Goal: Information Seeking & Learning: Learn about a topic

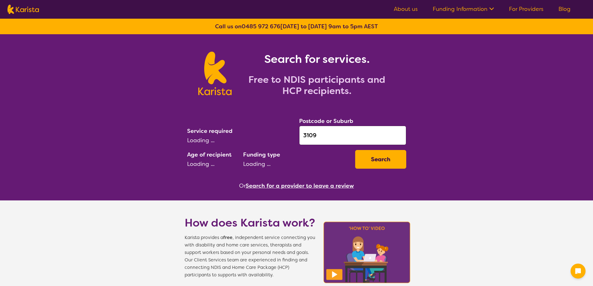
click at [466, 82] on div "Search for services. Free to NDIS participants and HCP recipients." at bounding box center [296, 66] width 593 height 65
select select "NDIS"
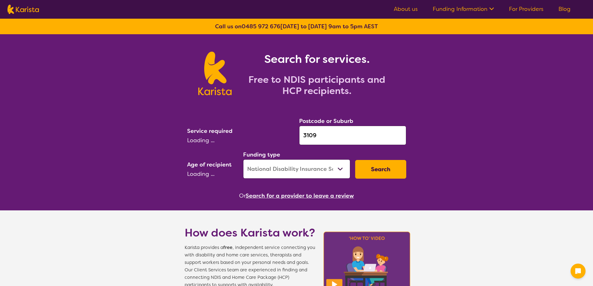
select select "Personal care"
select select "AD"
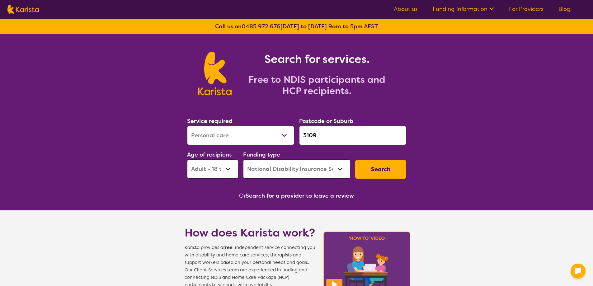
click at [340, 169] on select "Home Care Package (HCP) National Disability Insurance Scheme (NDIS) I don't know" at bounding box center [296, 168] width 107 height 19
click at [474, 82] on div "Search for services. Free to NDIS participants and HCP recipients." at bounding box center [296, 66] width 593 height 65
click at [346, 139] on input "3109" at bounding box center [352, 135] width 107 height 19
click at [473, 73] on div "Search for services. Free to NDIS participants and HCP recipients." at bounding box center [296, 66] width 593 height 65
select select "Personal care"
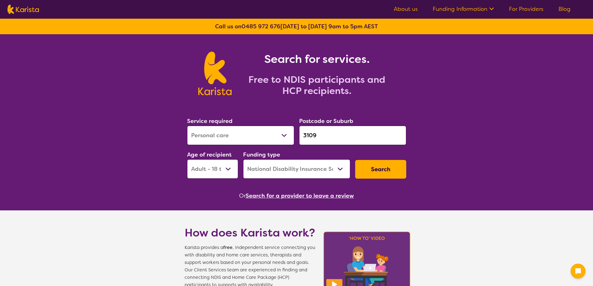
select select "AD"
select select "NDIS"
select select "Personal care"
select select "AD"
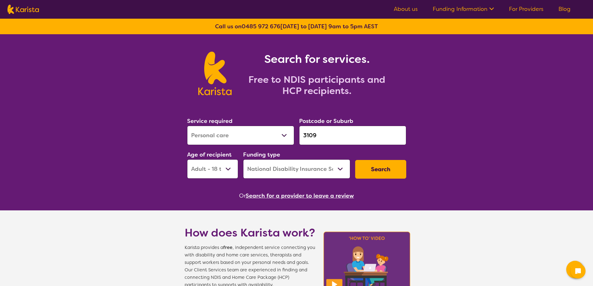
select select "NDIS"
